Goal: Navigation & Orientation: Find specific page/section

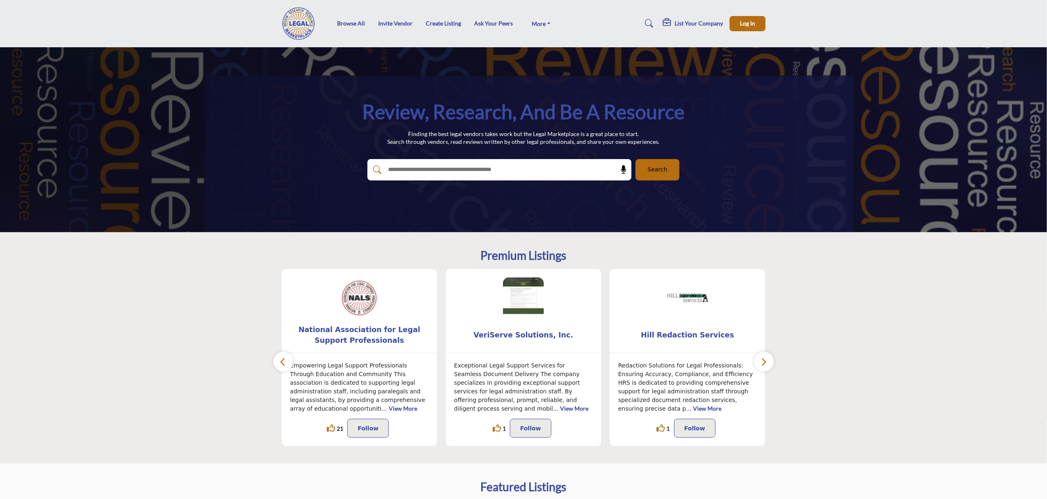
click at [672, 23] on icon at bounding box center [668, 22] width 10 height 8
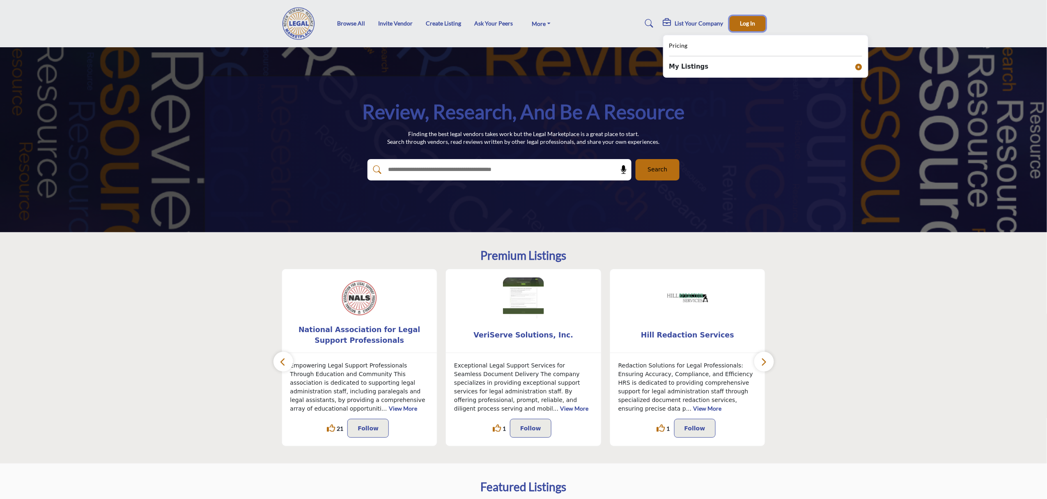
click at [757, 25] on button "Log In" at bounding box center [748, 23] width 36 height 15
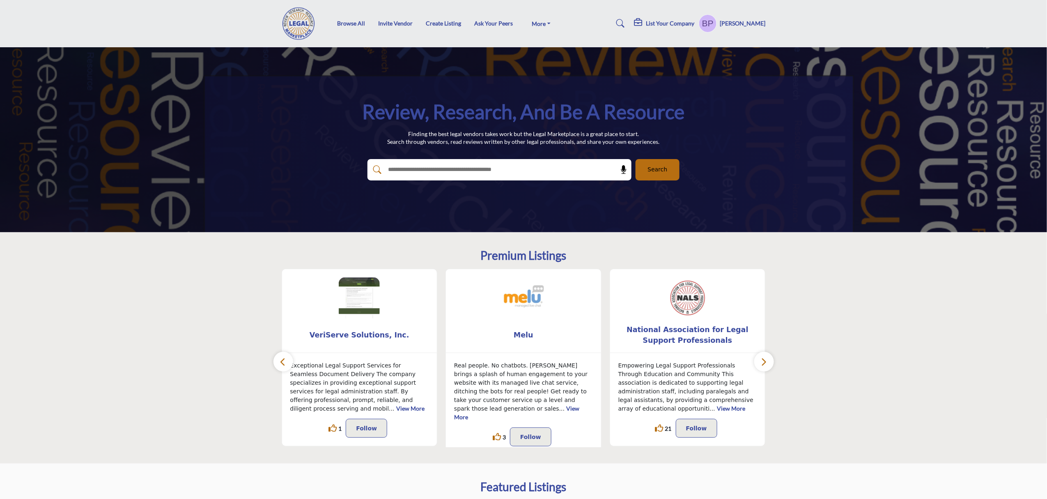
click at [672, 21] on h5 "List Your Company" at bounding box center [670, 23] width 48 height 7
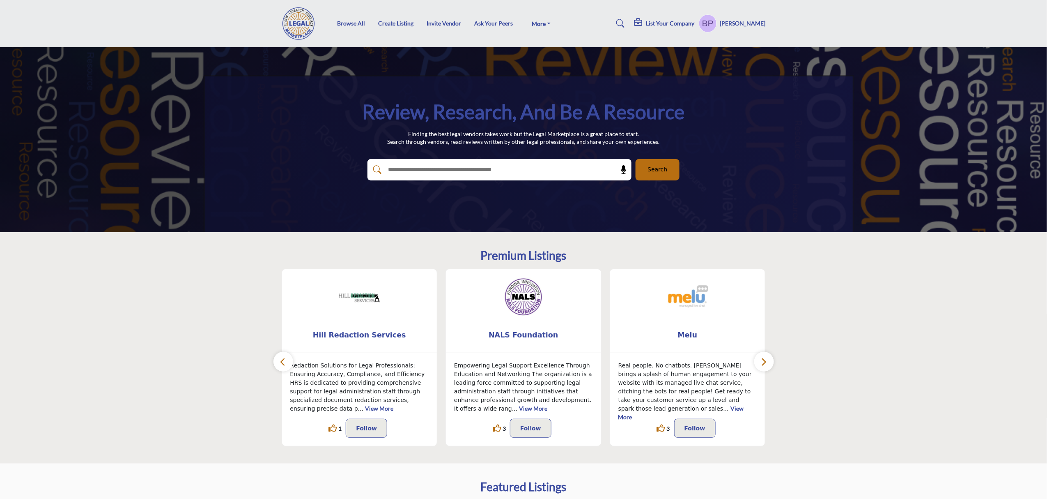
click at [668, 24] on h5 "List Your Company" at bounding box center [670, 23] width 48 height 7
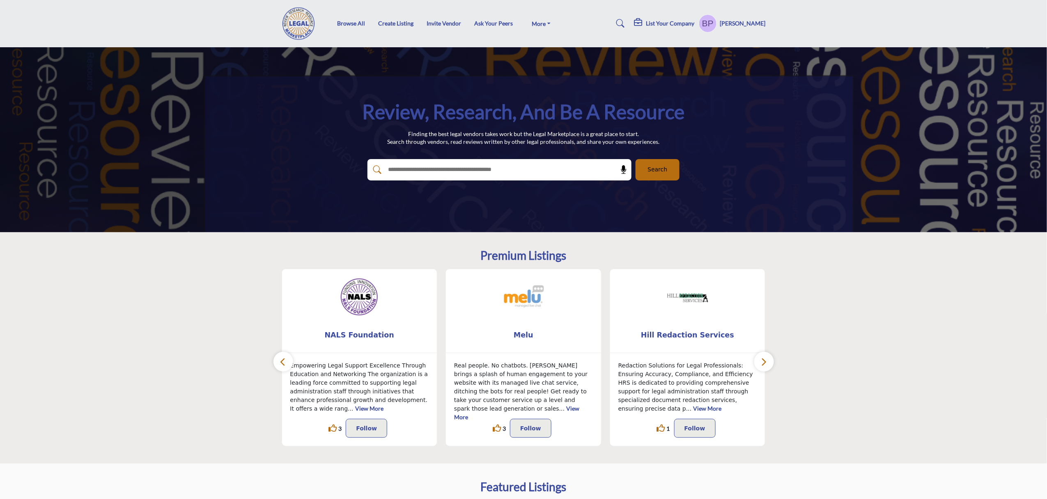
click at [662, 23] on h5 "List Your Company" at bounding box center [670, 23] width 48 height 7
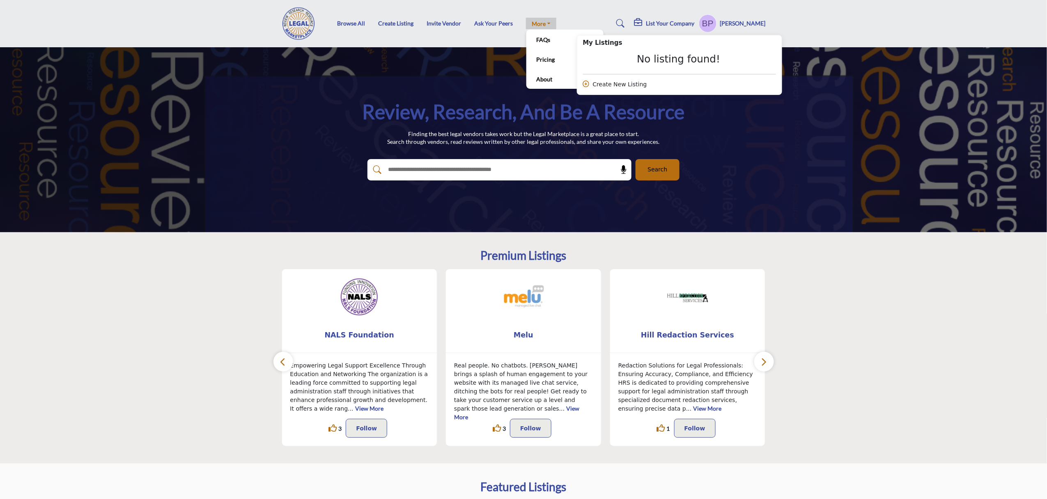
click at [540, 22] on link "More" at bounding box center [541, 23] width 30 height 11
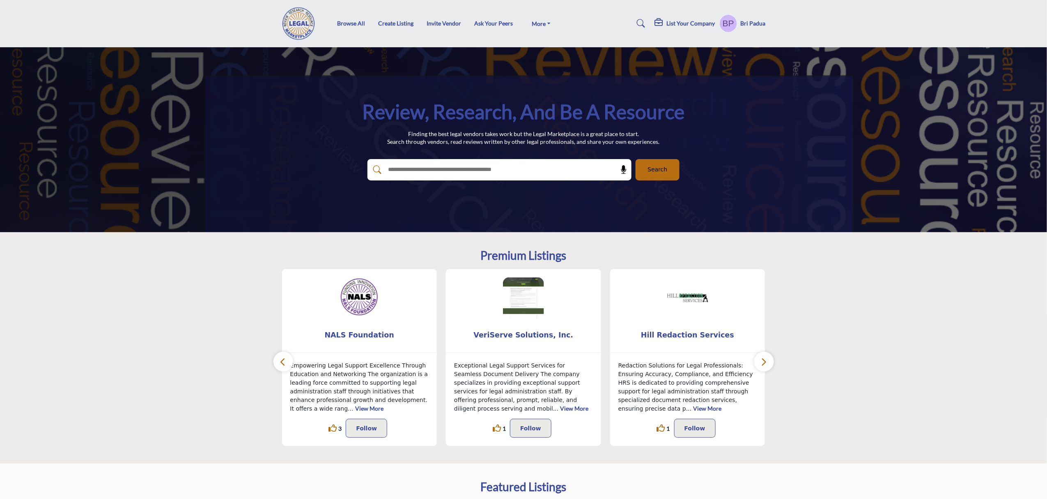
click at [832, 361] on section "Premium Listings NALS Foundation ... View More 3 3 Follow Following ... 1 1" at bounding box center [523, 347] width 1047 height 231
click at [534, 16] on div "Browse All Create Listing Invite Vendor Ask Your Peers FAQs Pricing About" at bounding box center [523, 23] width 493 height 33
